Goal: Find specific page/section: Find specific page/section

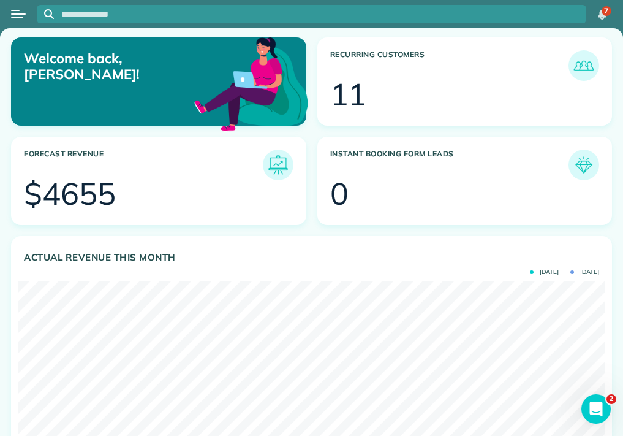
click at [27, 5] on div at bounding box center [18, 14] width 37 height 27
click at [18, 18] on div "Open menu" at bounding box center [17, 17] width 12 height 1
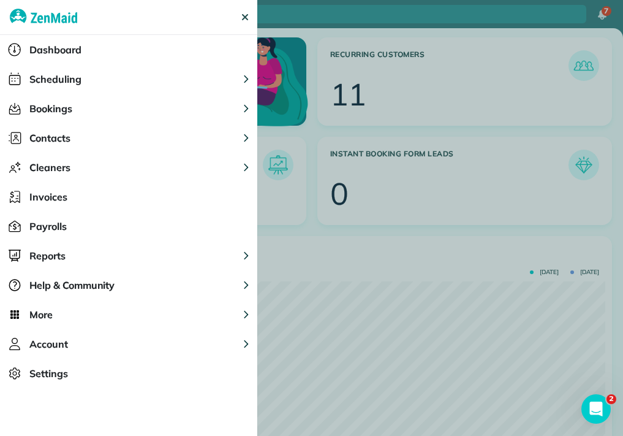
click at [100, 82] on button "Scheduling" at bounding box center [128, 78] width 257 height 29
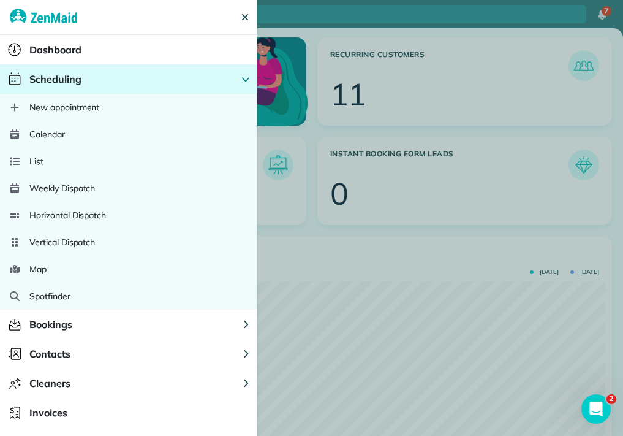
click at [75, 134] on div "Calendar" at bounding box center [128, 134] width 257 height 27
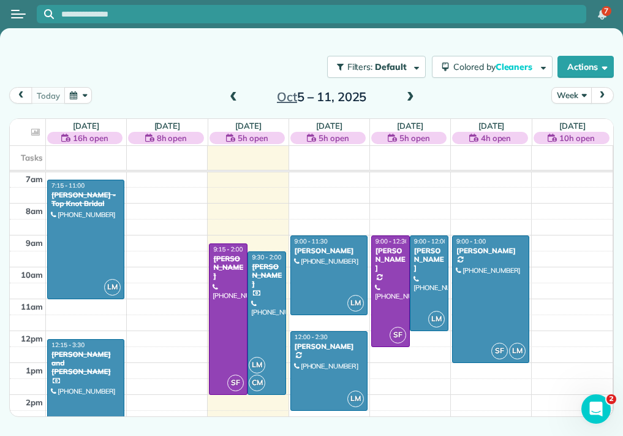
click at [570, 97] on button "Week" at bounding box center [572, 95] width 40 height 17
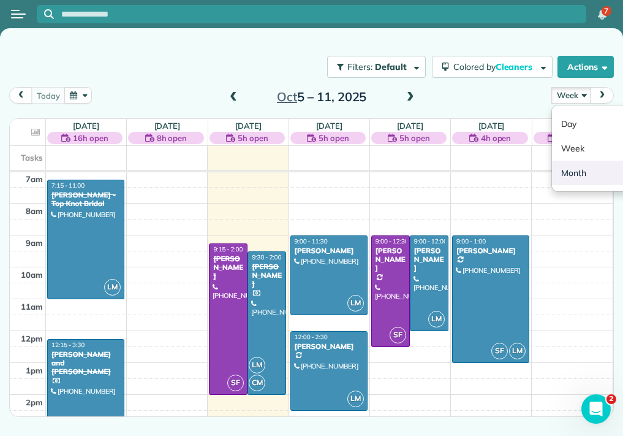
click at [574, 170] on link "Month" at bounding box center [600, 173] width 97 height 25
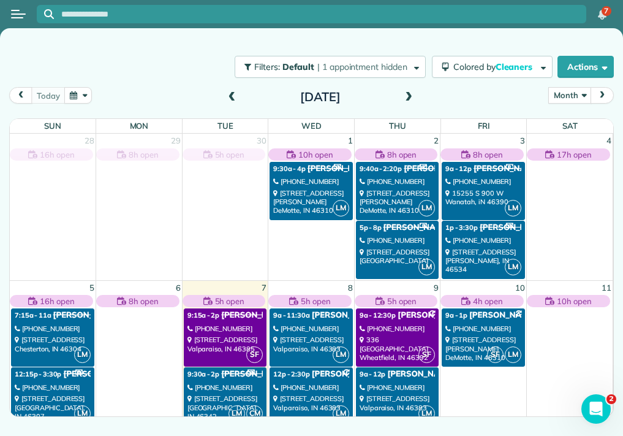
click at [413, 105] on span at bounding box center [408, 97] width 13 height 18
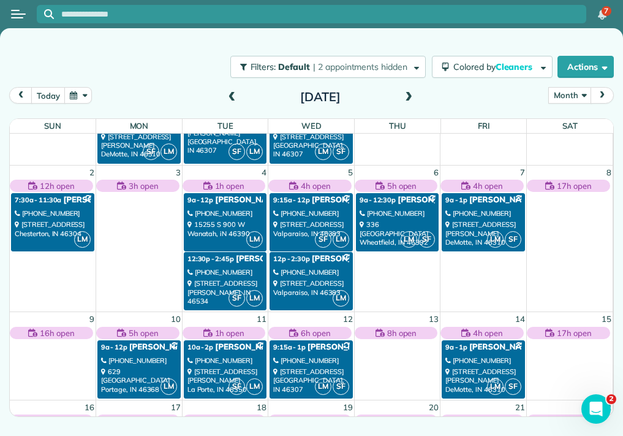
scroll to position [63, 0]
